Goal: Transaction & Acquisition: Purchase product/service

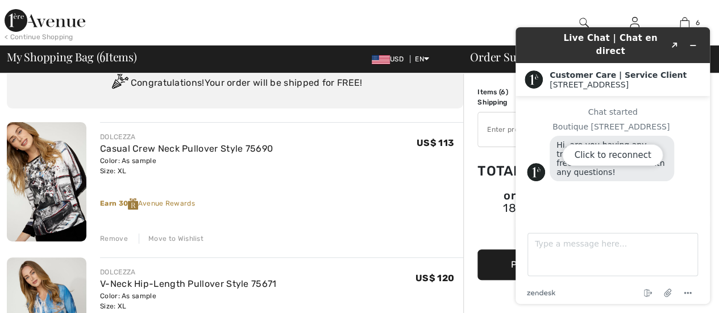
click at [391, 20] on div at bounding box center [270, 22] width 360 height 45
click at [693, 38] on div "Click to reconnect" at bounding box center [613, 165] width 195 height 277
click at [692, 38] on div "Click to reconnect" at bounding box center [613, 165] width 195 height 277
click at [344, 11] on div at bounding box center [270, 22] width 360 height 45
click at [698, 37] on div "Click to reconnect" at bounding box center [613, 165] width 195 height 277
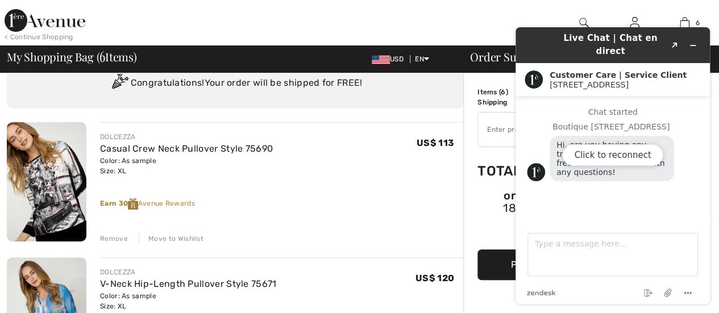
click at [673, 38] on div "Click to reconnect" at bounding box center [613, 165] width 195 height 277
click at [620, 40] on div "Click to reconnect" at bounding box center [613, 165] width 195 height 277
click at [450, 15] on div "< Continue Shopping [PERSON_NAME] Hi, [PERSON_NAME]! 675 = Free Pants My Info O…" at bounding box center [359, 22] width 719 height 45
